Goal: Information Seeking & Learning: Learn about a topic

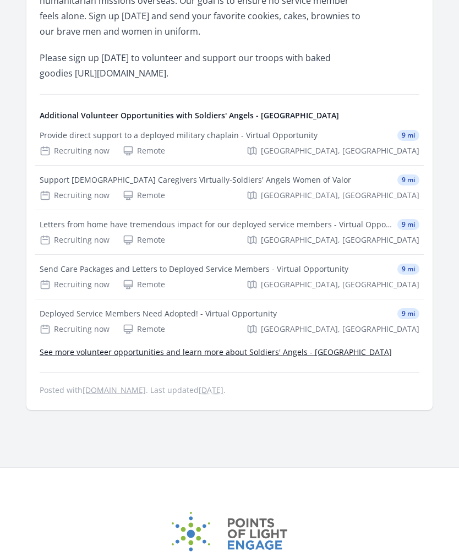
scroll to position [429, 0]
click at [390, 149] on span "[GEOGRAPHIC_DATA], [GEOGRAPHIC_DATA]" at bounding box center [340, 150] width 159 height 11
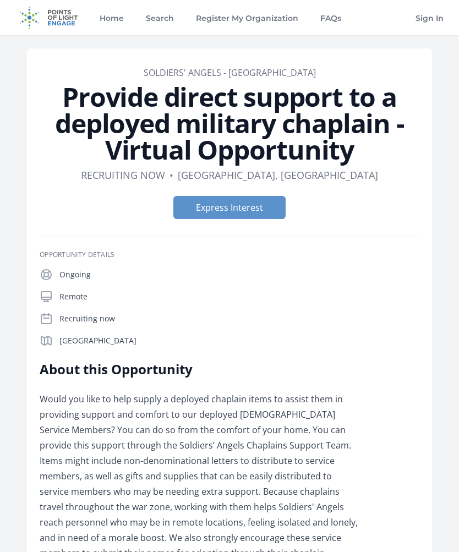
click at [110, 22] on link "Home" at bounding box center [111, 17] width 29 height 35
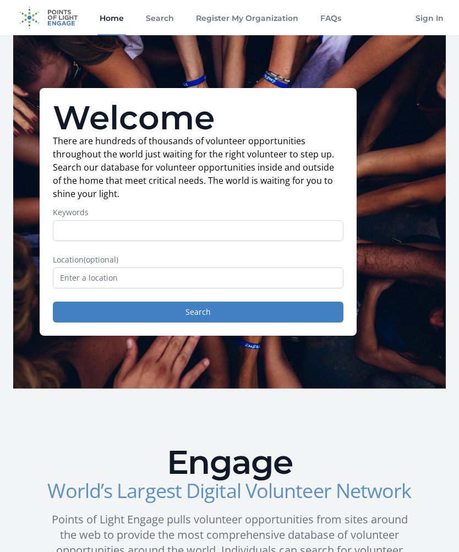
click at [157, 24] on link "Search" at bounding box center [160, 17] width 32 height 35
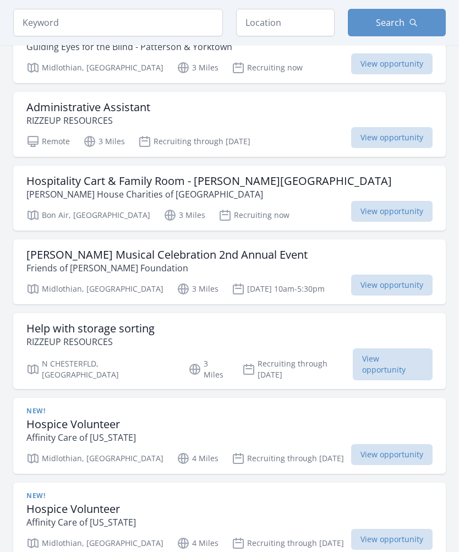
scroll to position [532, 0]
click at [284, 187] on h3 "Hospitality Cart & Family Room - Johnston Willis Hospital" at bounding box center [209, 180] width 366 height 13
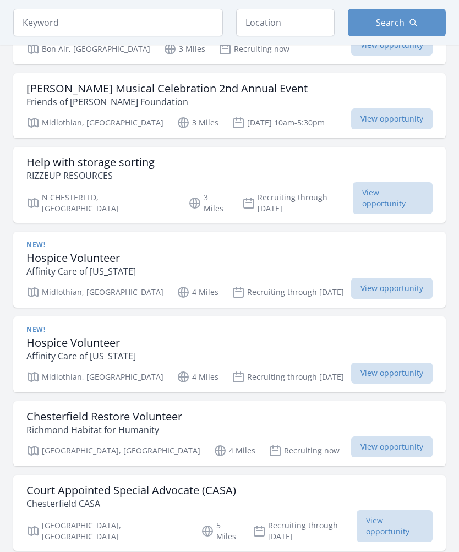
scroll to position [698, 0]
click at [78, 97] on p "Friends of Kat Simons Foundation" at bounding box center [166, 101] width 281 height 13
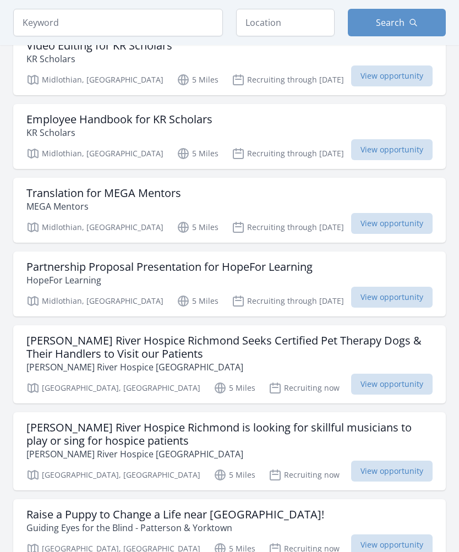
scroll to position [1975, 0]
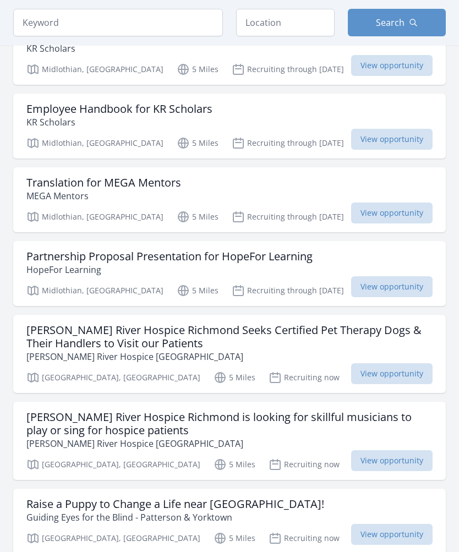
click at [81, 102] on h3 "Employee Handbook for KR Scholars" at bounding box center [119, 108] width 186 height 13
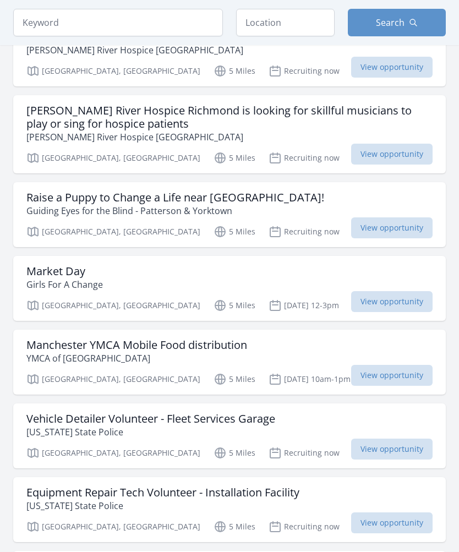
scroll to position [2282, 0]
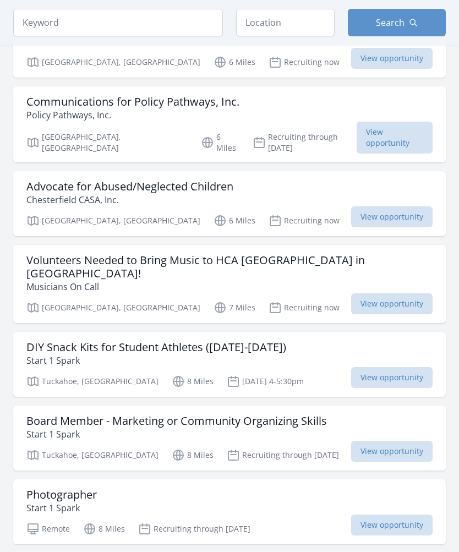
scroll to position [2994, 0]
click at [75, 108] on p "Policy Pathways, Inc." at bounding box center [132, 114] width 213 height 13
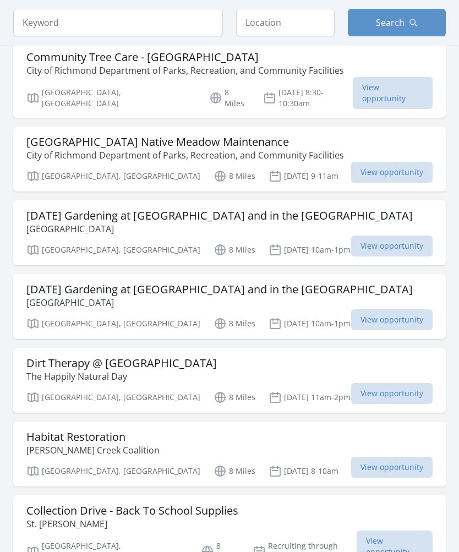
scroll to position [3921, 0]
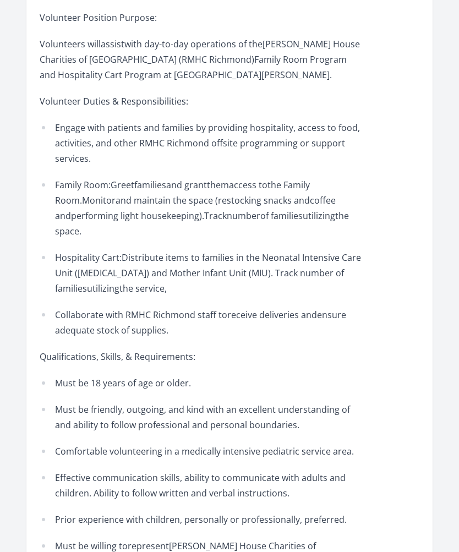
scroll to position [507, 0]
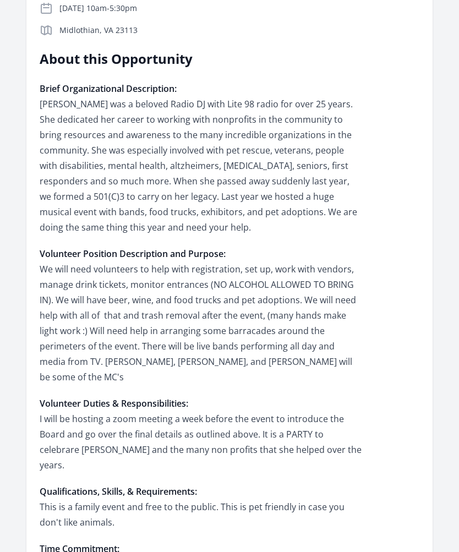
scroll to position [280, 0]
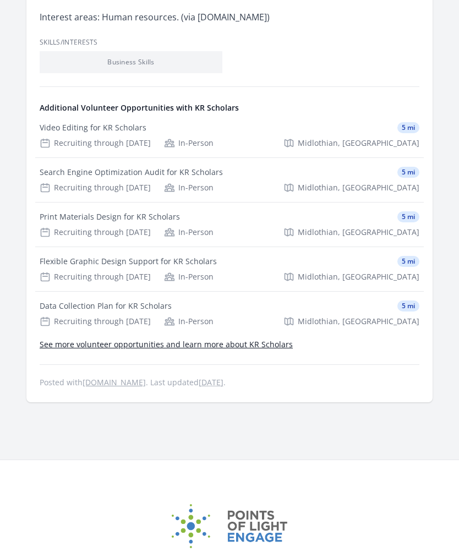
scroll to position [356, 0]
click at [285, 348] on link "See more volunteer opportunities and learn more about KR Scholars" at bounding box center [166, 344] width 253 height 10
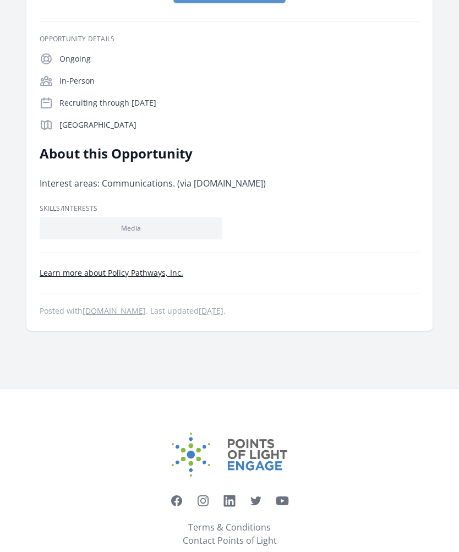
scroll to position [190, 0]
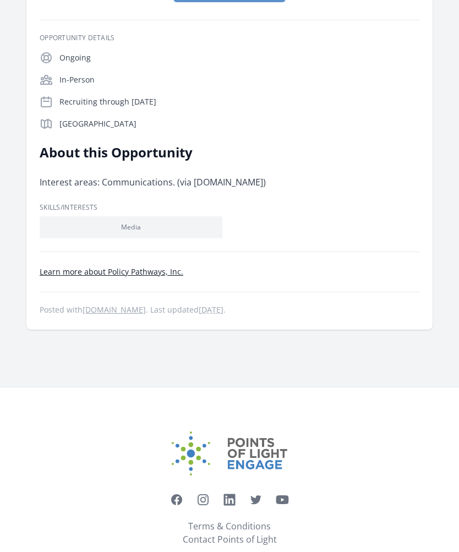
click at [176, 275] on link "Learn more about Policy Pathways, Inc." at bounding box center [112, 272] width 144 height 10
